Goal: Check status: Check status

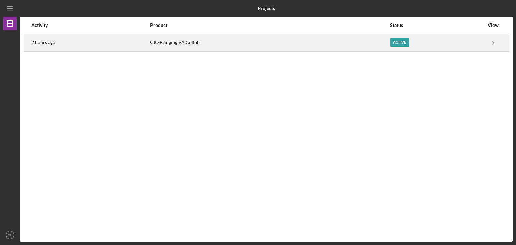
click at [183, 43] on div "CIC-Bridging VA Collab" at bounding box center [269, 42] width 239 height 17
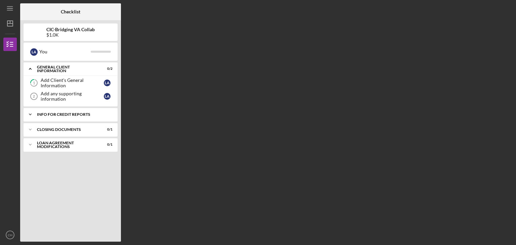
click at [49, 116] on div "Info for Credit Reports" at bounding box center [73, 115] width 72 height 4
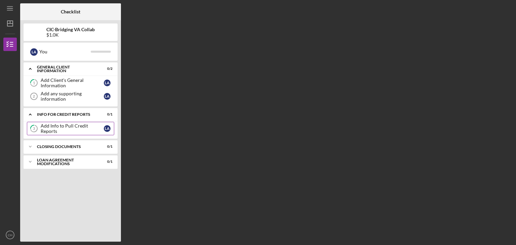
click at [52, 130] on div "Add Info to Pull Credit Reports" at bounding box center [72, 128] width 63 height 11
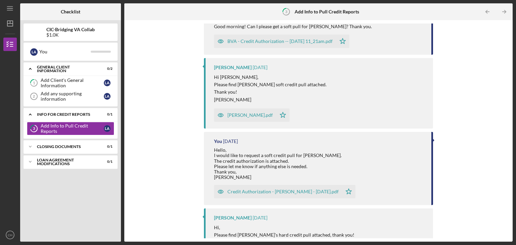
scroll to position [193, 0]
